Goal: Check status: Check status

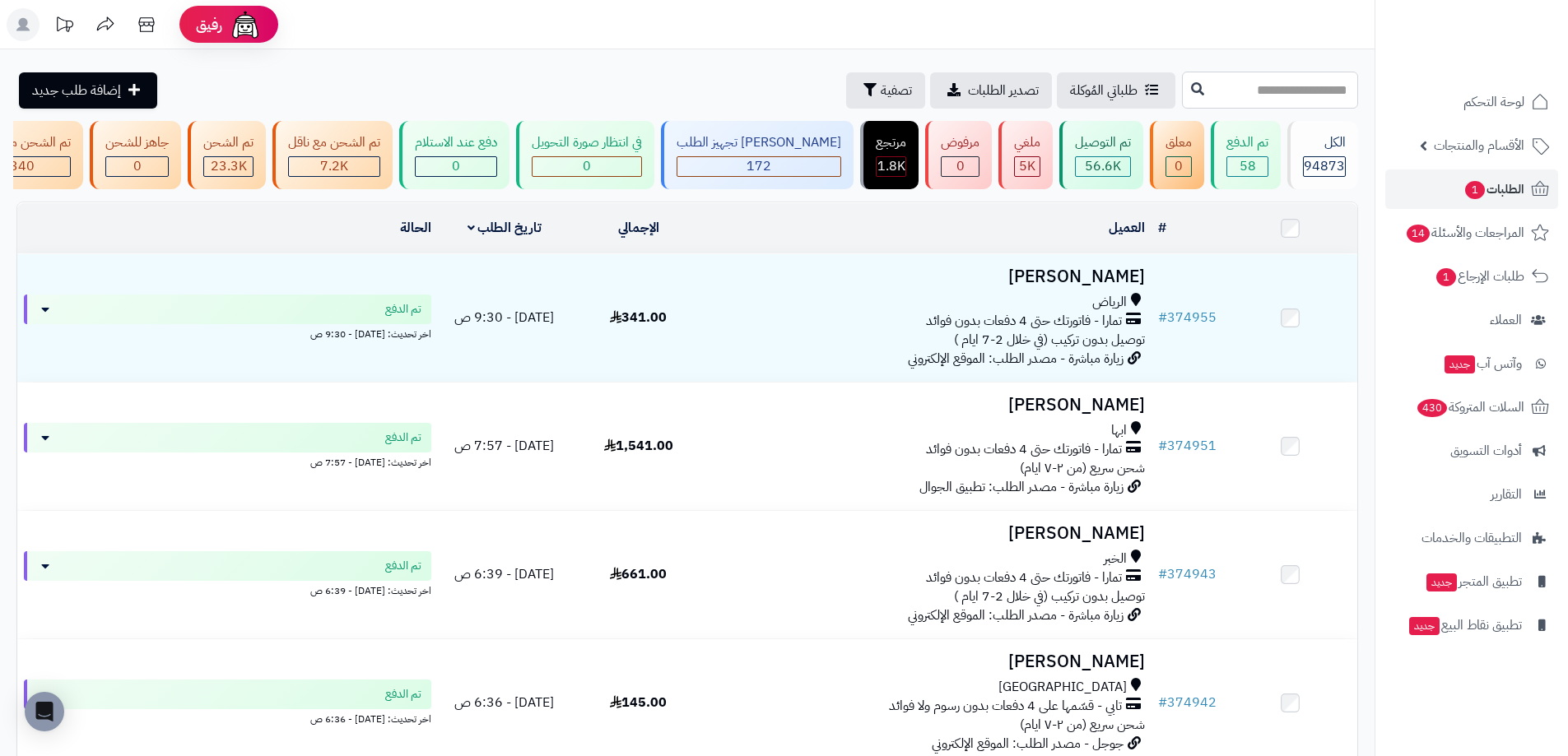
paste input "******"
type input "******"
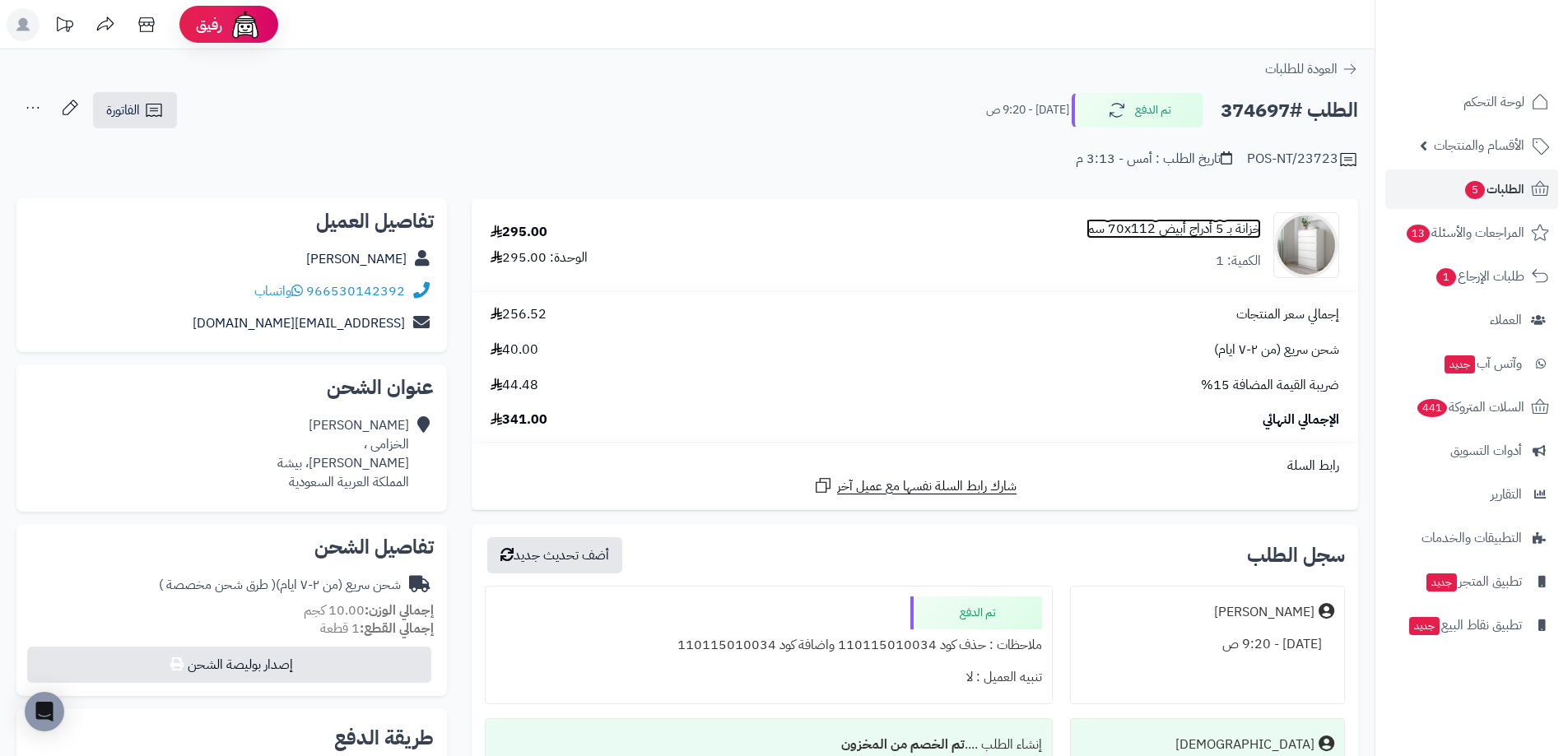
click at [1203, 227] on link "خزانة بـ 5 أدراج أبيض ‎70x112 سم‏" at bounding box center [1174, 229] width 174 height 19
